Goal: Find contact information: Find contact information

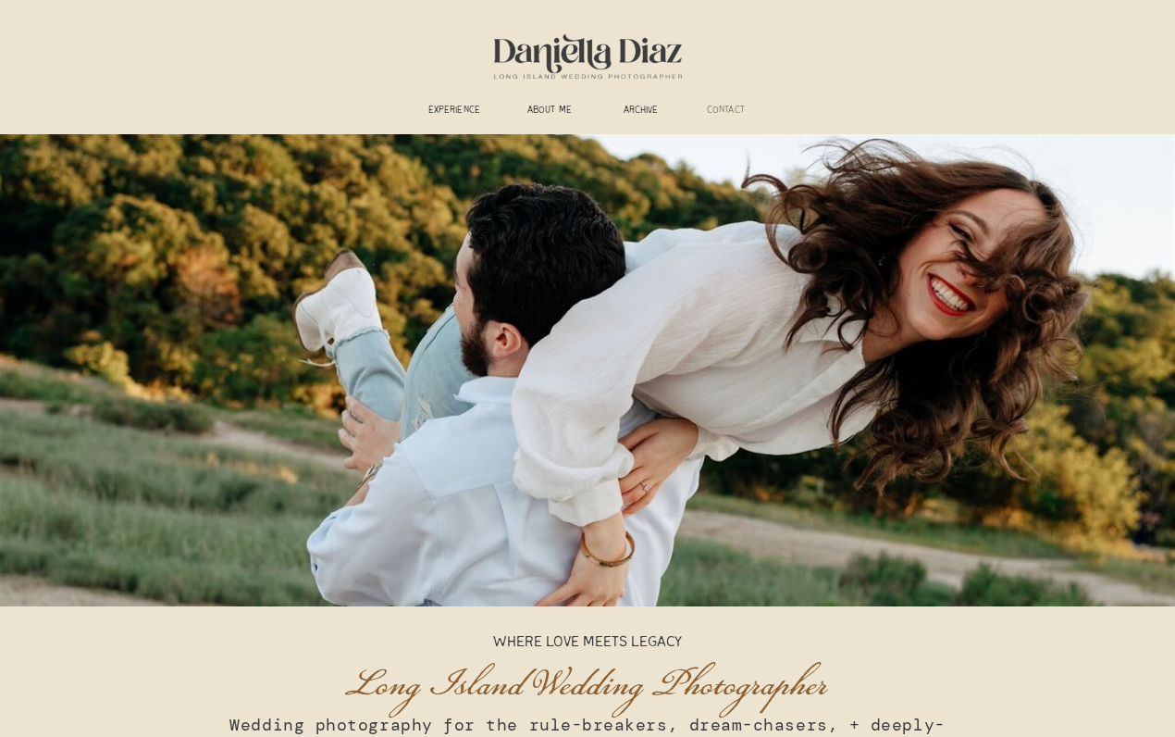
click at [726, 107] on h3 "CONTACT" at bounding box center [726, 112] width 58 height 14
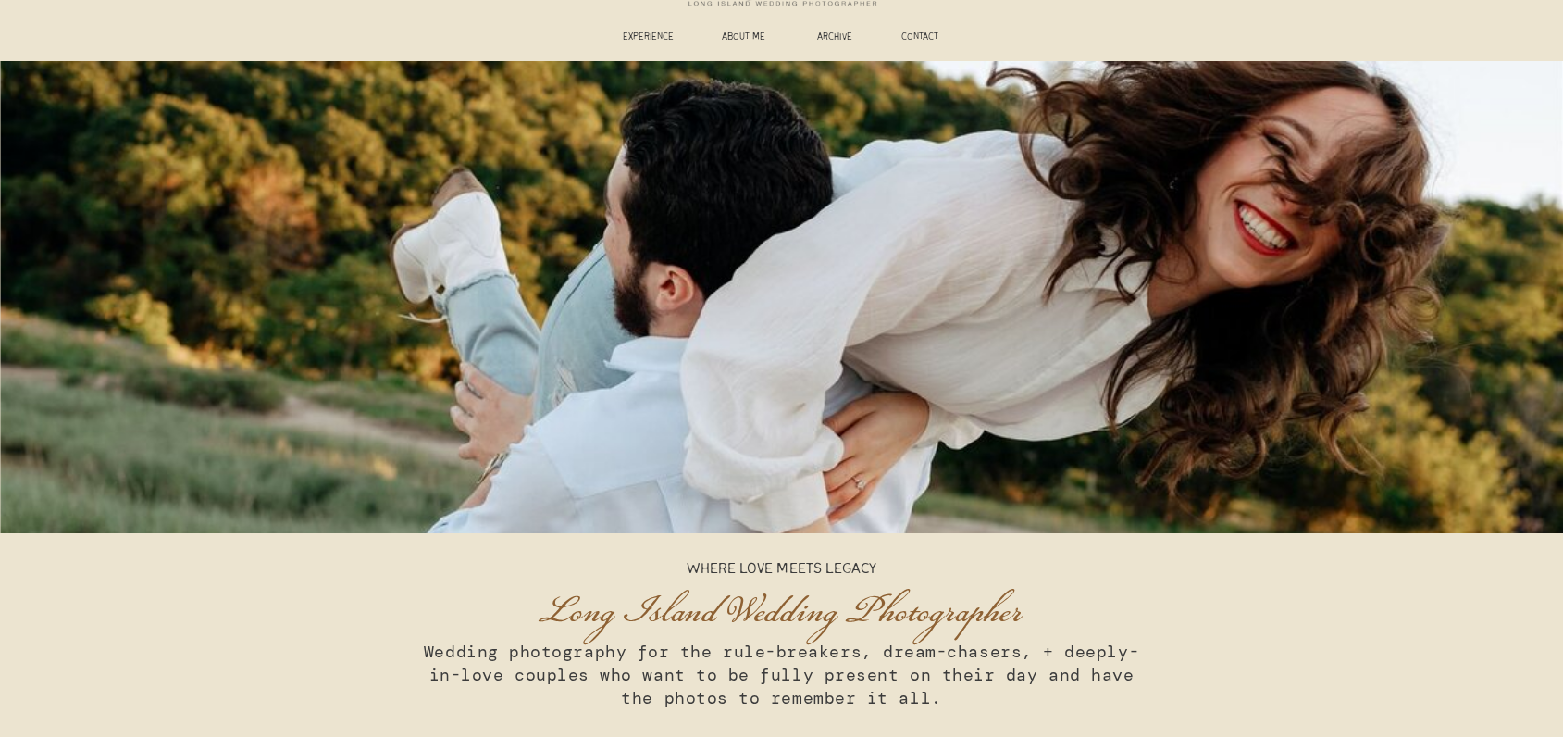
scroll to position [185, 0]
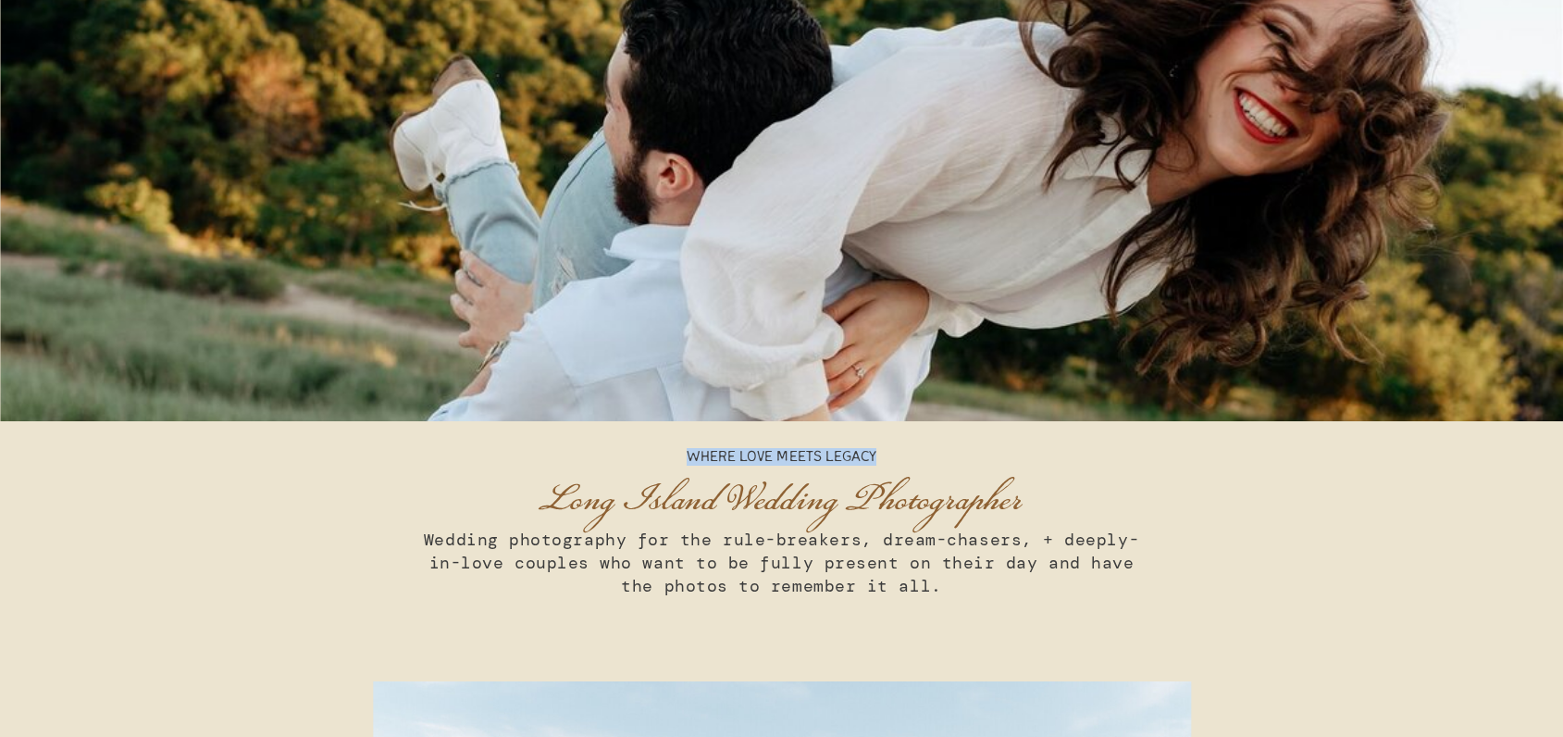
drag, startPoint x: 690, startPoint y: 457, endPoint x: 885, endPoint y: 460, distance: 194.3
click at [885, 460] on p "Where Love Meets Legacy" at bounding box center [782, 458] width 278 height 20
copy p "Where Love Meets Legacy"
click at [921, 596] on h3 "Wedding photography for the rule-breakers, dream-chasers, + deeply-in-love coup…" at bounding box center [782, 563] width 744 height 71
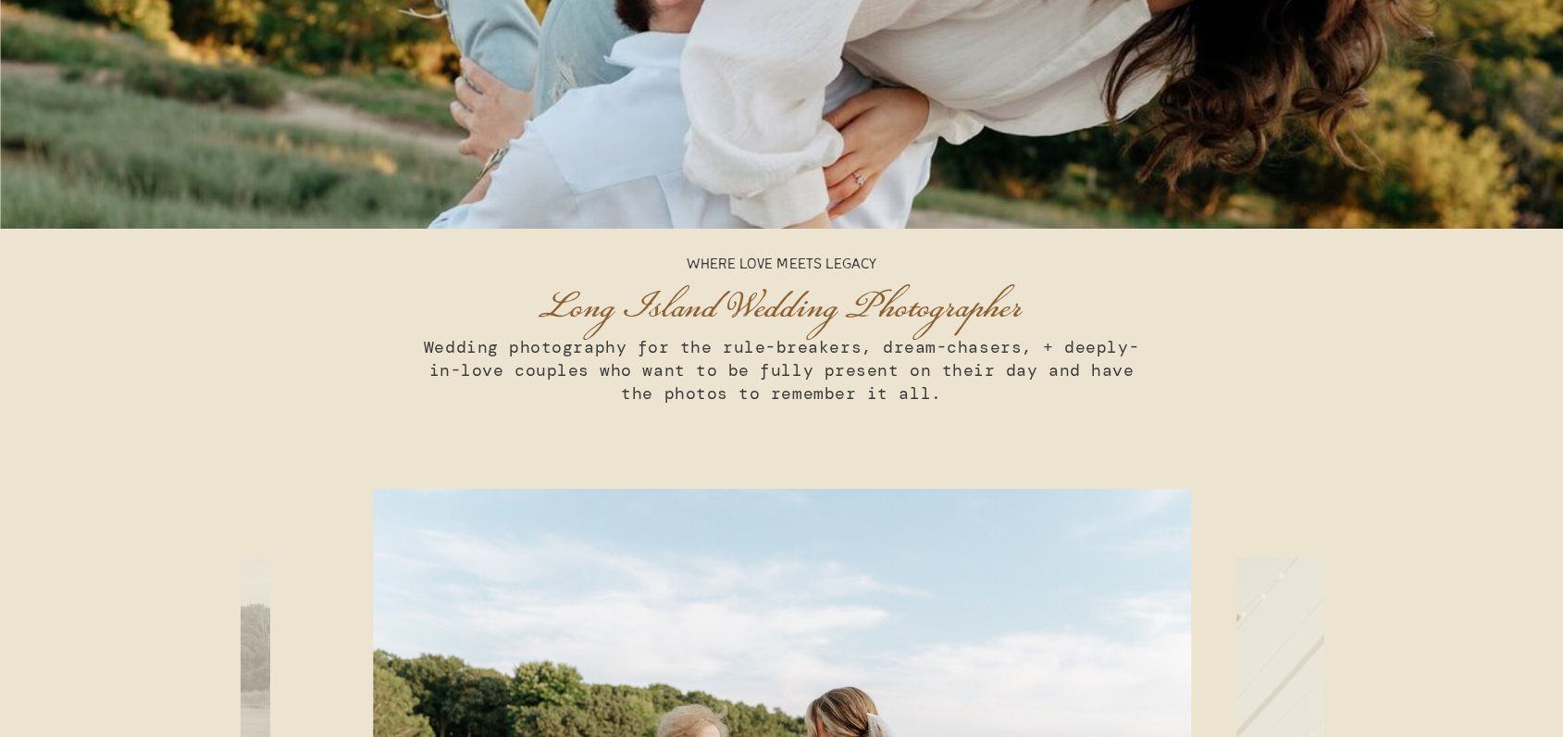
scroll to position [370, 0]
